Goal: Information Seeking & Learning: Understand process/instructions

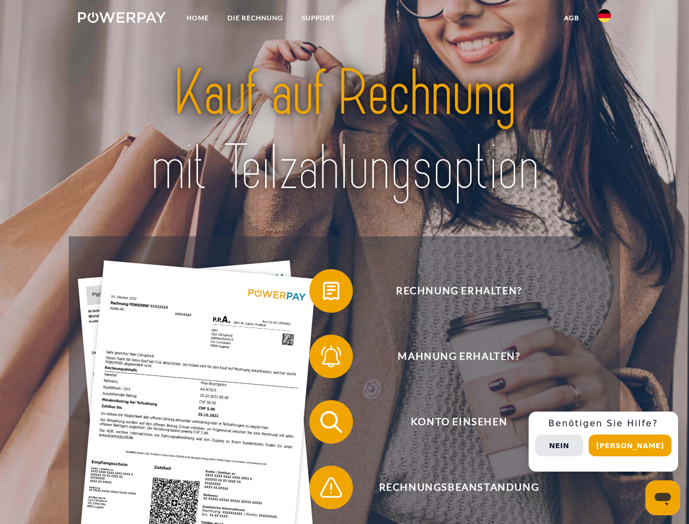
click at [122, 19] on img at bounding box center [122, 17] width 88 height 11
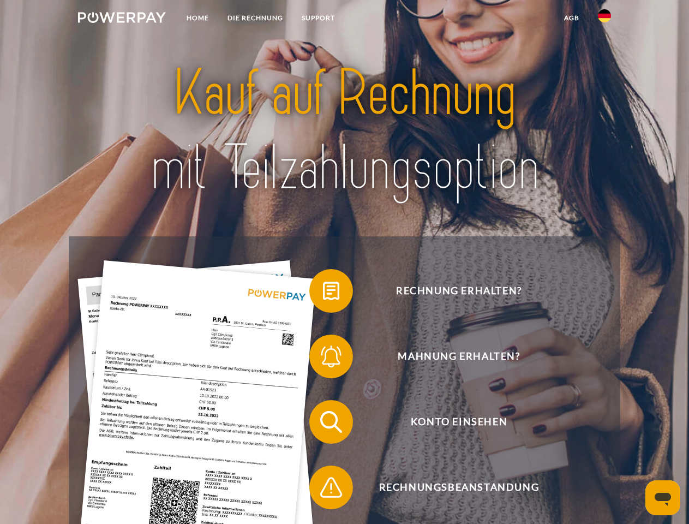
click at [605, 19] on img at bounding box center [604, 15] width 13 height 13
click at [571, 18] on link "agb" at bounding box center [572, 18] width 34 height 20
click at [323, 293] on span at bounding box center [315, 291] width 55 height 55
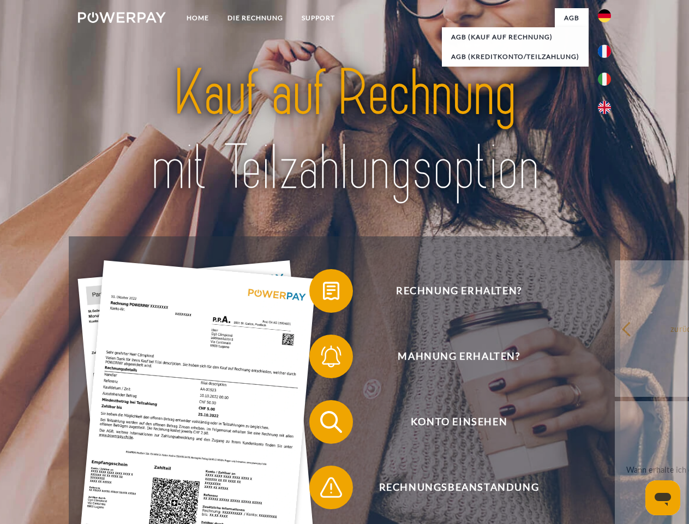
click at [323, 358] on div "Rechnung erhalten? Mahnung erhalten? Konto einsehen" at bounding box center [344, 454] width 551 height 436
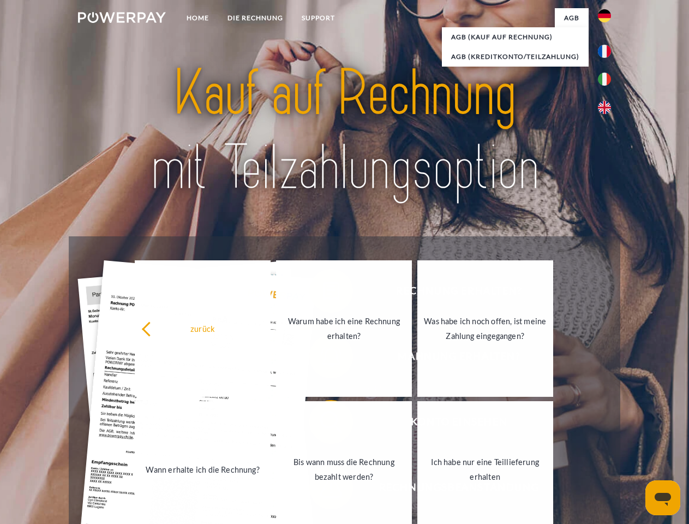
click at [323, 424] on link "Bis wann muss die Rechnung bezahlt werden?" at bounding box center [344, 469] width 136 height 136
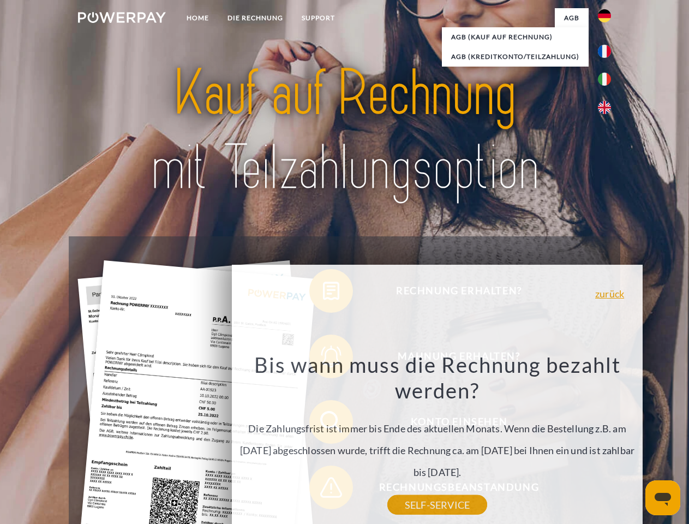
click at [323, 489] on div "zurück Warum habe ich eine Rechnung erhalten? POWERPAY ist der Rechnungsherstel…" at bounding box center [437, 414] width 441 height 313
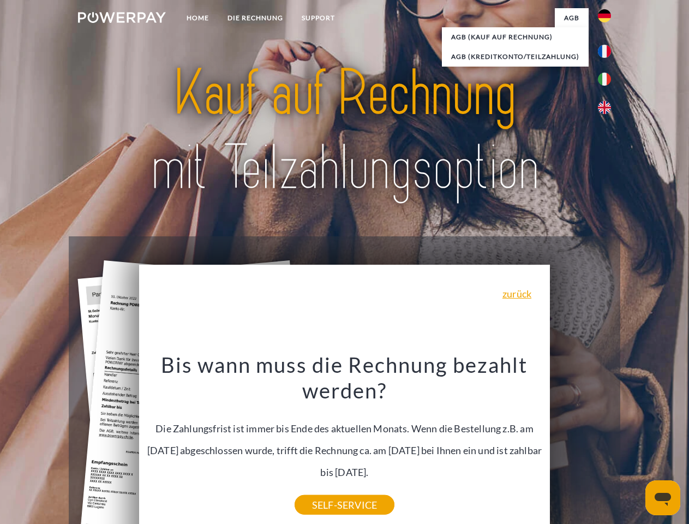
click at [607, 441] on div "Rechnung erhalten? Mahnung erhalten? Konto einsehen" at bounding box center [344, 454] width 551 height 436
click at [581, 444] on span "Konto einsehen" at bounding box center [458, 422] width 267 height 44
click at [634, 445] on header "Home DIE RECHNUNG SUPPORT" at bounding box center [344, 376] width 689 height 753
